Goal: Find contact information: Find contact information

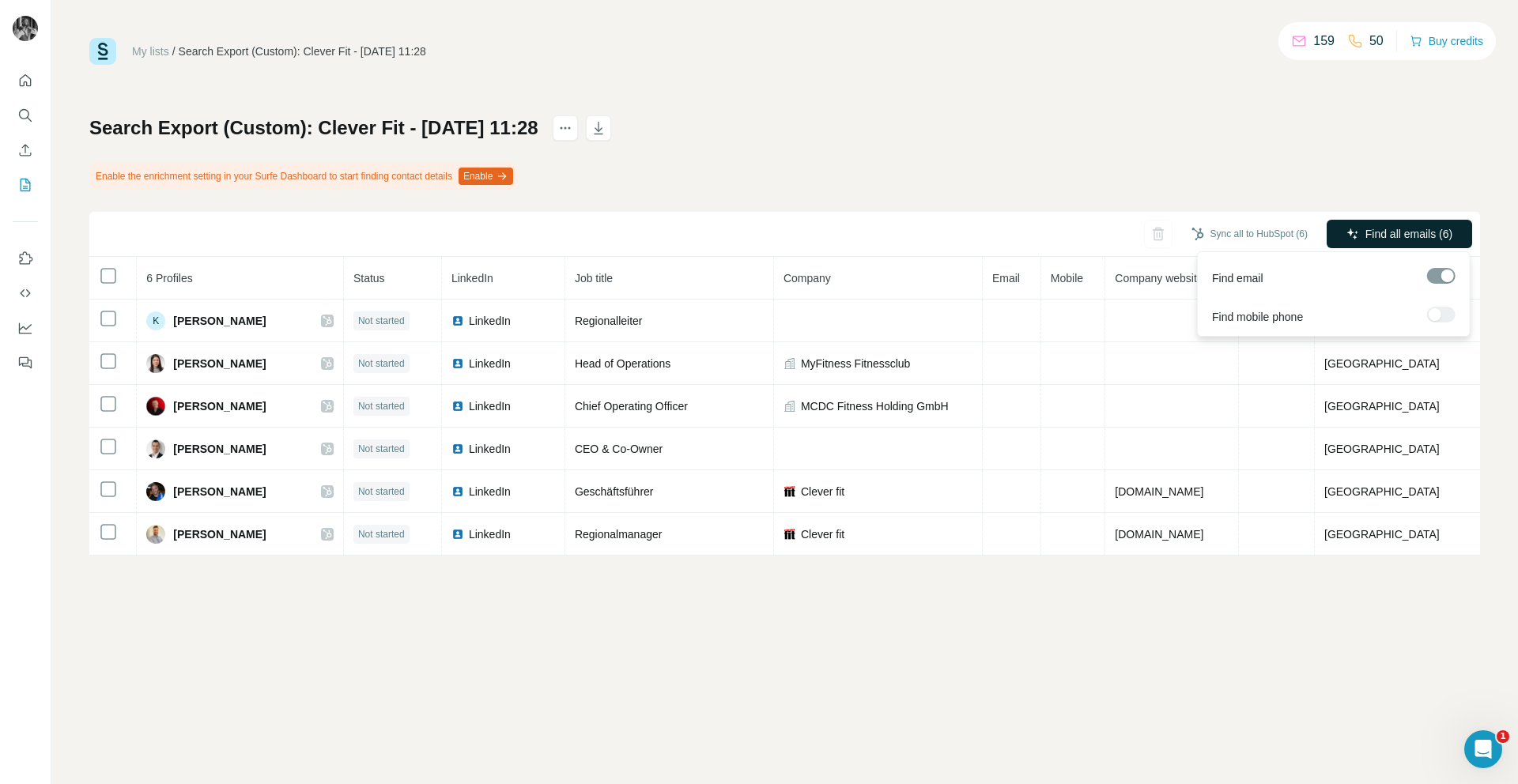
click at [1415, 235] on span "Find all emails (6)" at bounding box center [1409, 234] width 87 height 16
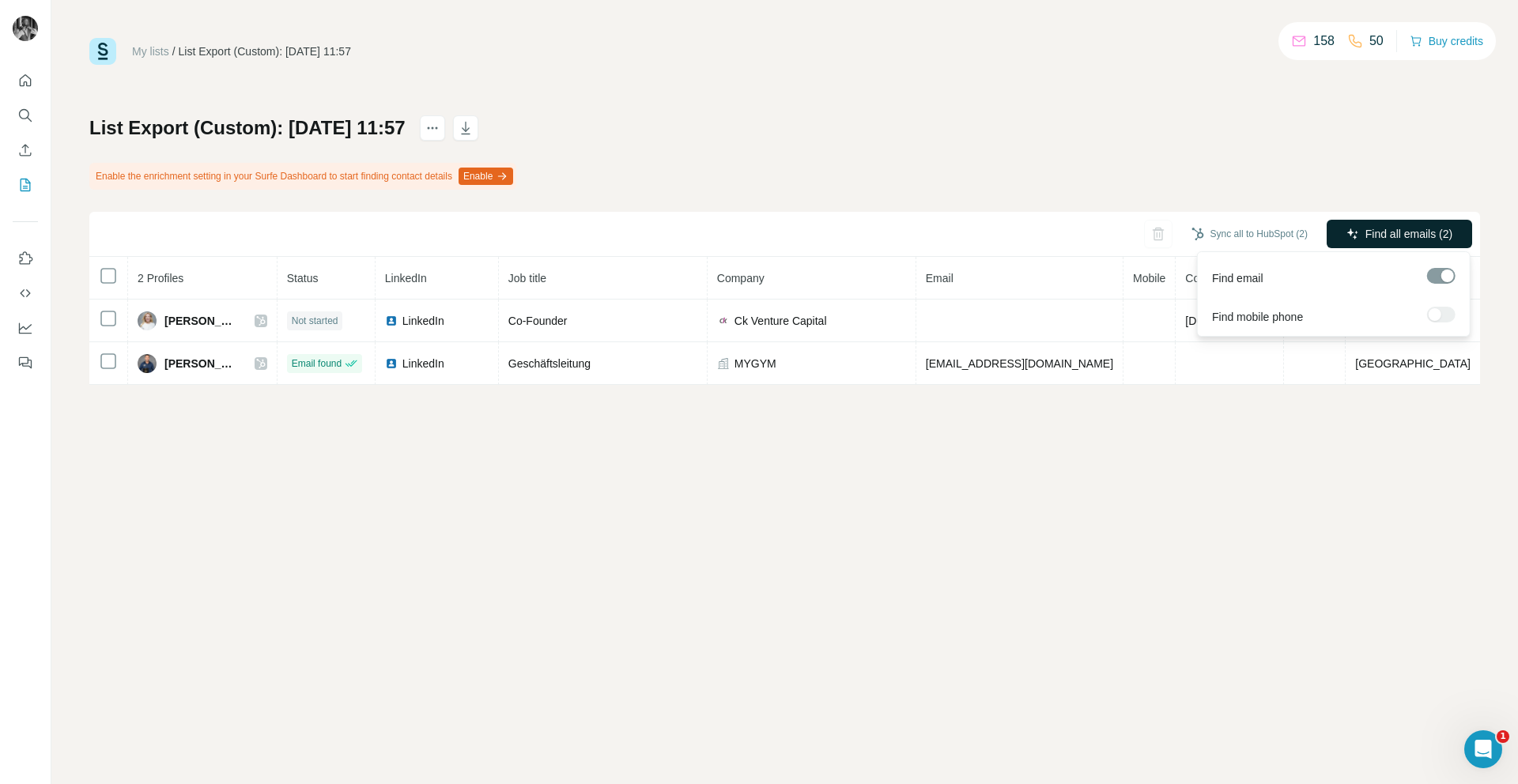
click at [1378, 241] on span "Find all emails (2)" at bounding box center [1409, 234] width 87 height 16
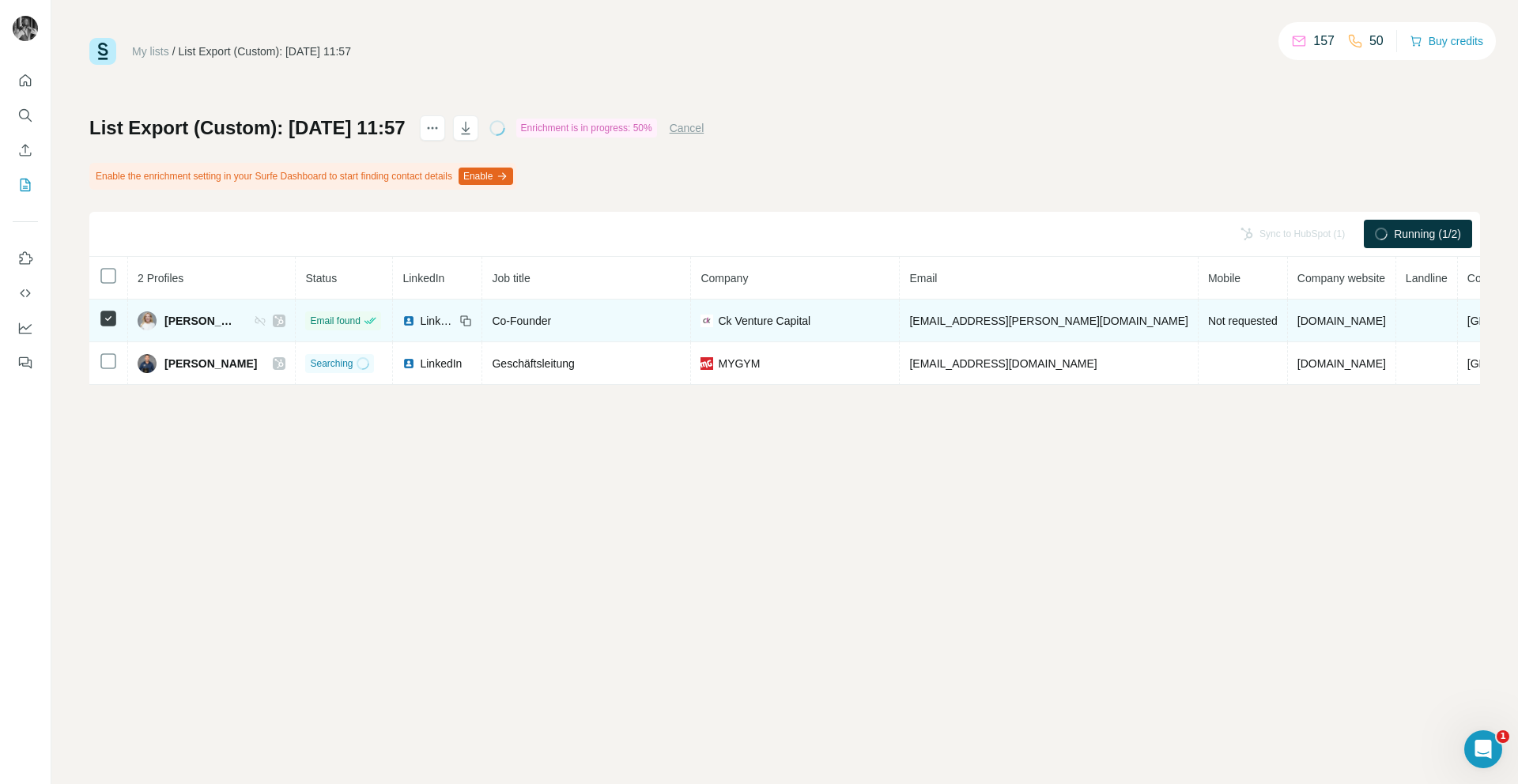
click at [779, 324] on span "Ck Venture Capital" at bounding box center [764, 321] width 93 height 16
drag, startPoint x: 949, startPoint y: 319, endPoint x: 1073, endPoint y: 330, distance: 124.5
click at [1073, 330] on td "[EMAIL_ADDRESS][PERSON_NAME][DOMAIN_NAME]" at bounding box center [1048, 320] width 298 height 43
copy span "[EMAIL_ADDRESS][PERSON_NAME][DOMAIN_NAME]"
